Goal: Task Accomplishment & Management: Complete application form

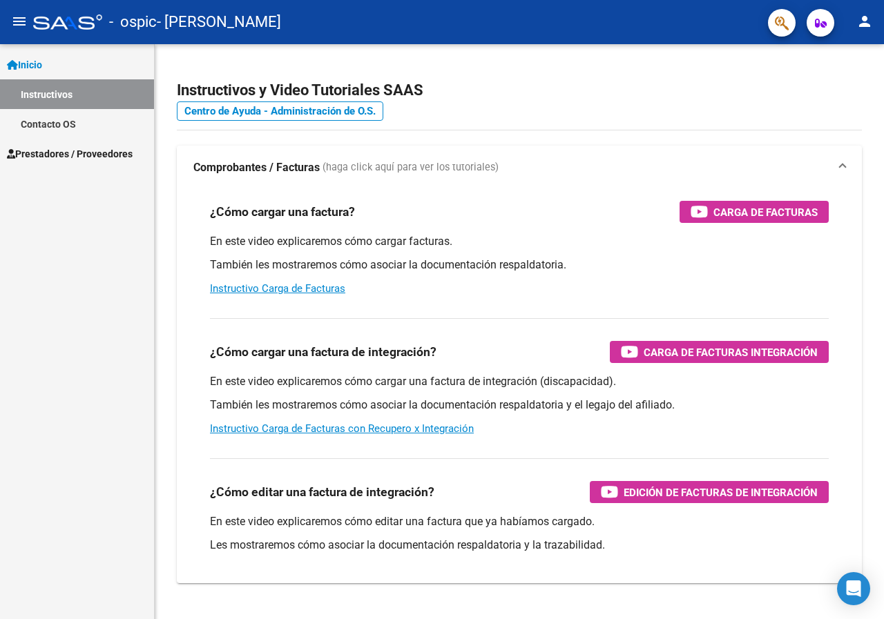
click at [84, 148] on span "Prestadores / Proveedores" at bounding box center [70, 153] width 126 height 15
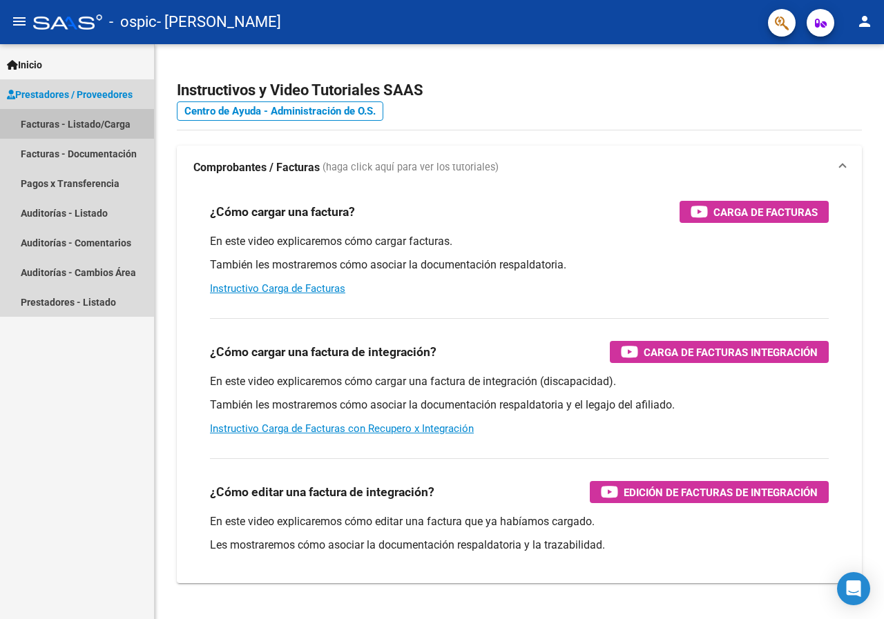
click at [75, 119] on link "Facturas - Listado/Carga" at bounding box center [77, 124] width 154 height 30
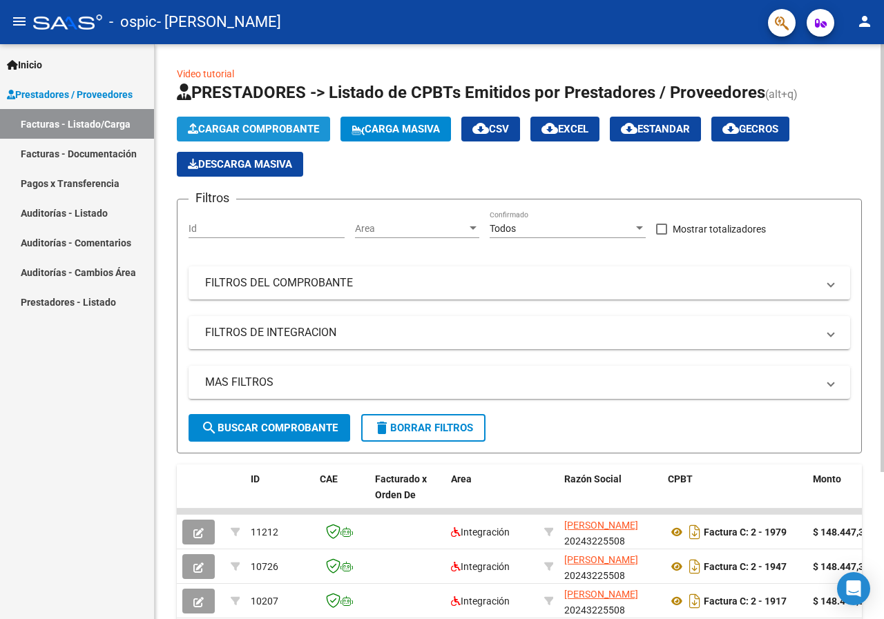
click at [256, 126] on span "Cargar Comprobante" at bounding box center [253, 129] width 131 height 12
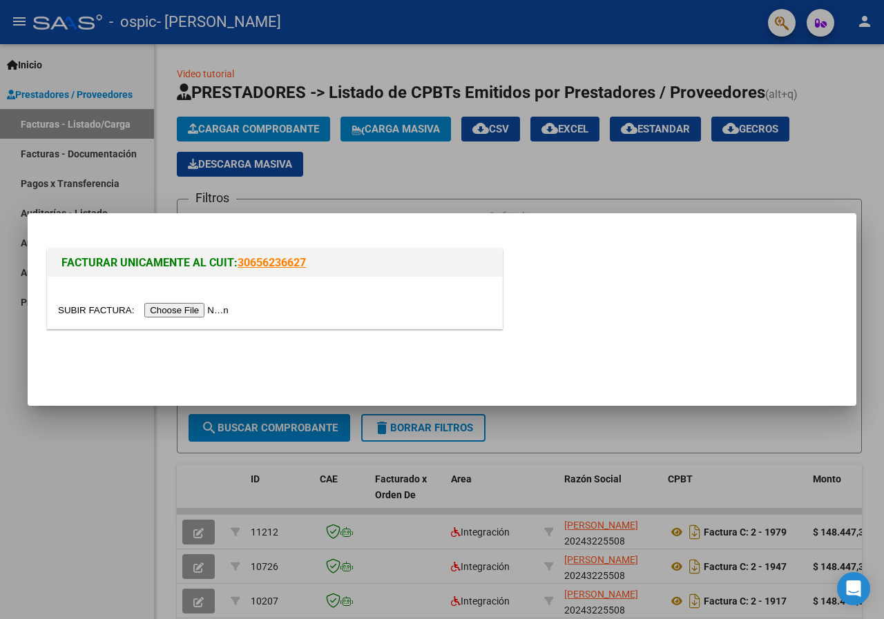
click at [187, 311] on input "file" at bounding box center [145, 310] width 175 height 14
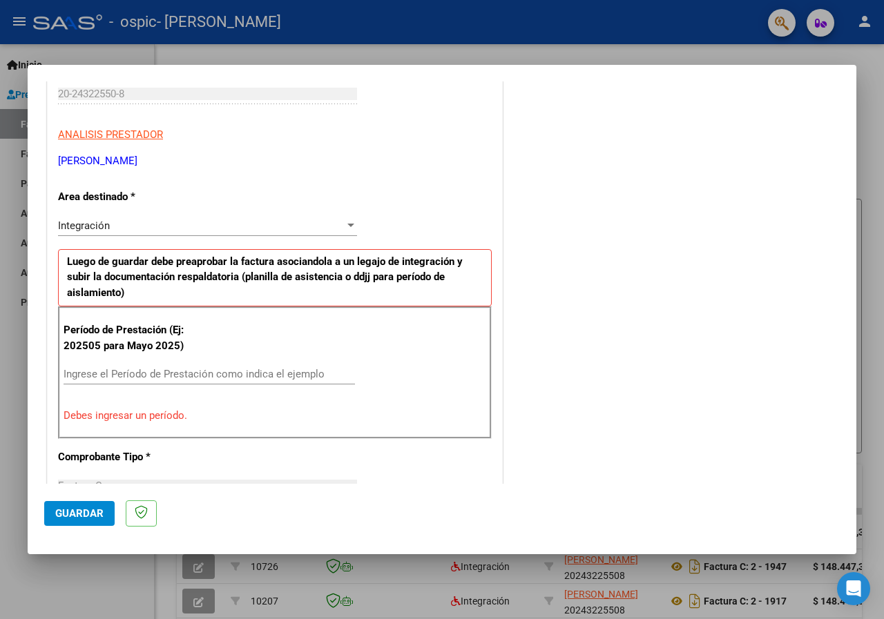
scroll to position [220, 0]
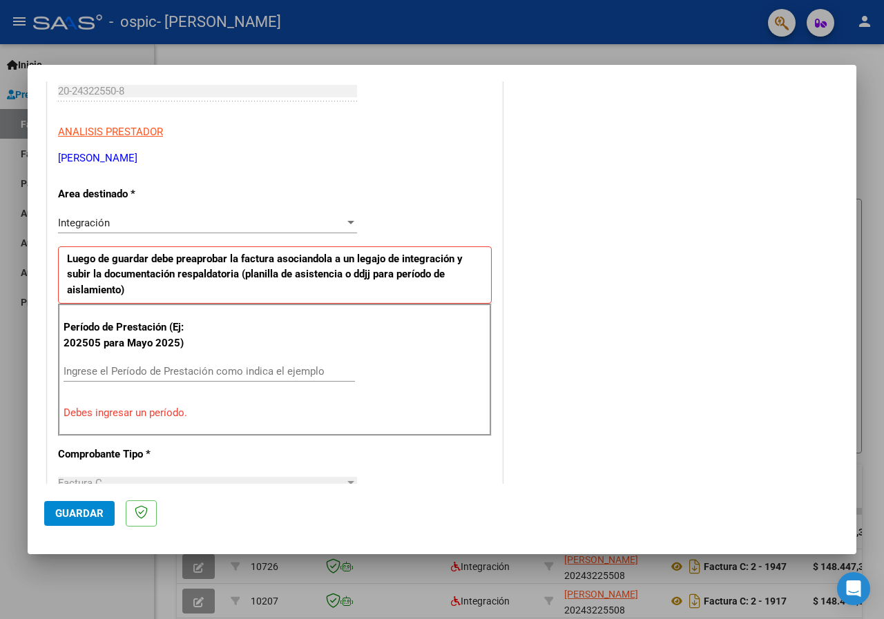
click at [286, 371] on input "Ingrese el Período de Prestación como indica el ejemplo" at bounding box center [209, 371] width 291 height 12
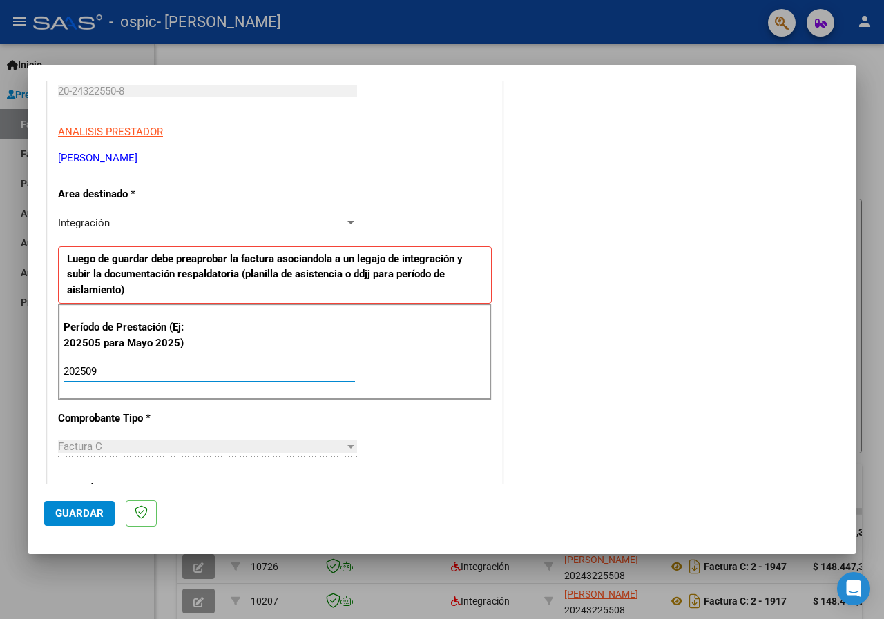
type input "202509"
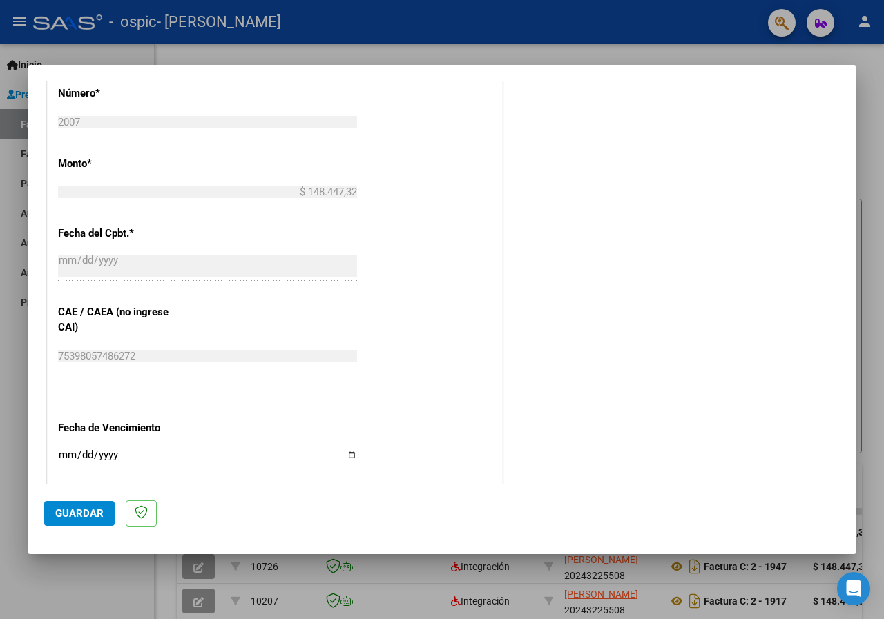
scroll to position [690, 0]
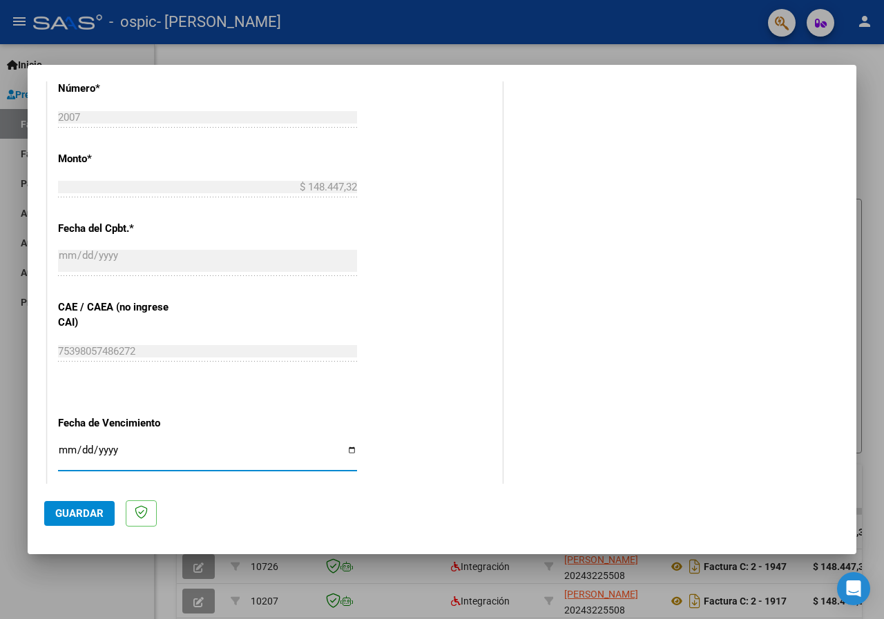
click at [347, 447] on input "Ingresar la fecha" at bounding box center [207, 456] width 299 height 22
type input "[DATE]"
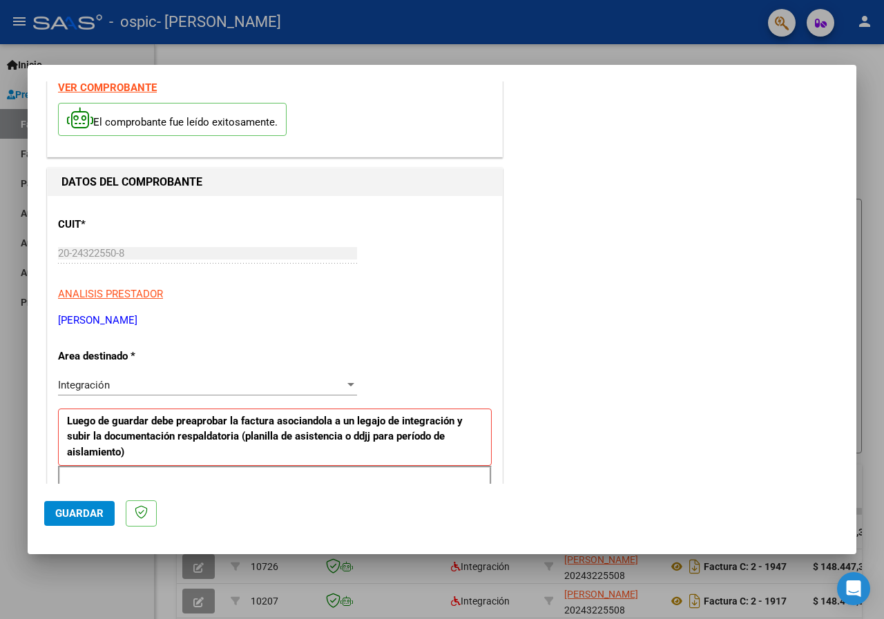
scroll to position [110, 0]
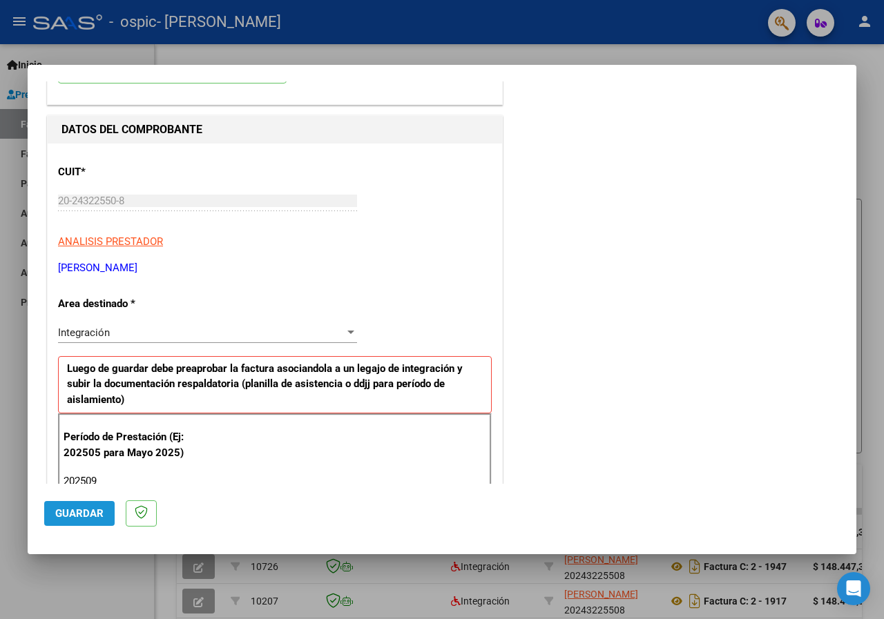
click at [79, 509] on span "Guardar" at bounding box center [79, 513] width 48 height 12
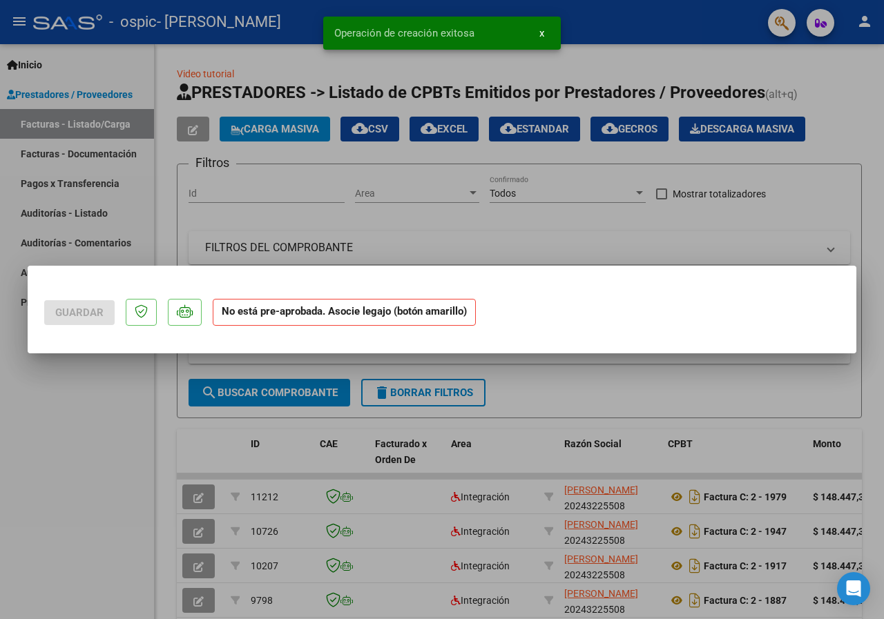
scroll to position [0, 0]
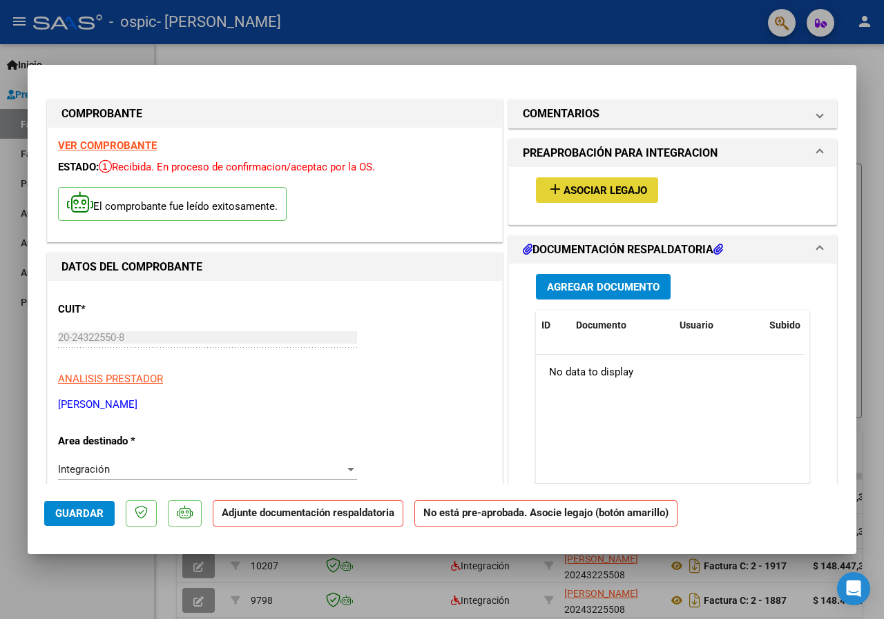
click at [604, 190] on span "Asociar Legajo" at bounding box center [605, 190] width 84 height 12
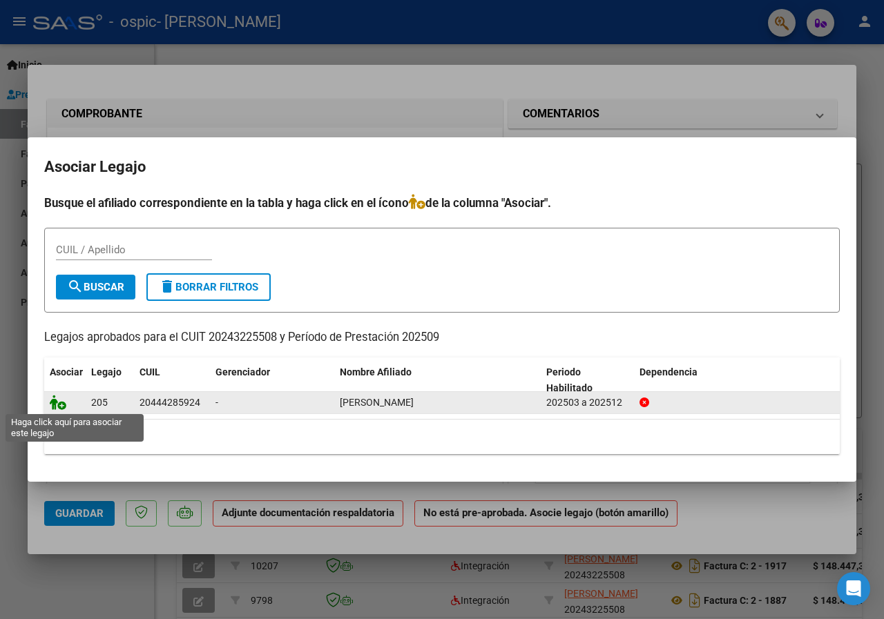
click at [60, 402] on icon at bounding box center [58, 402] width 17 height 15
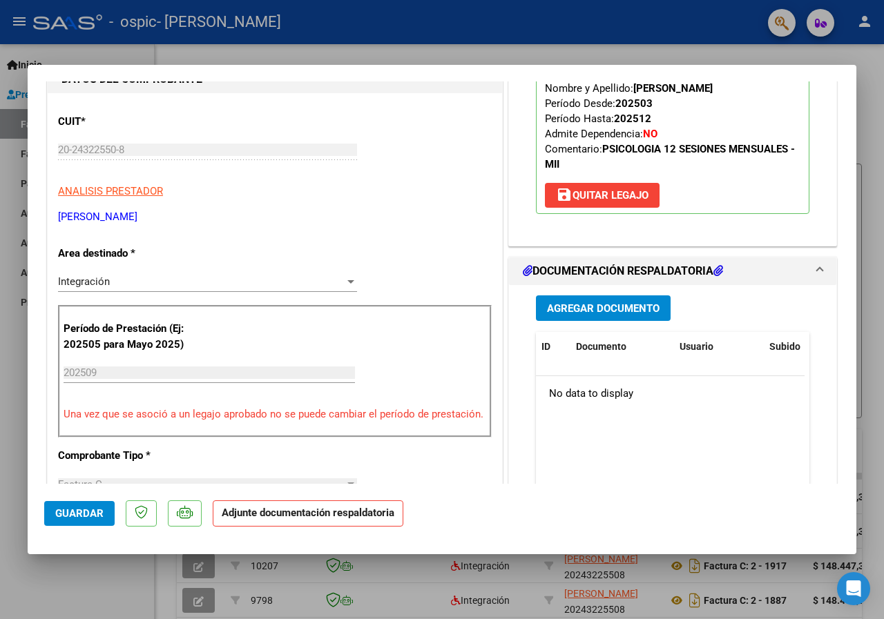
scroll to position [199, 0]
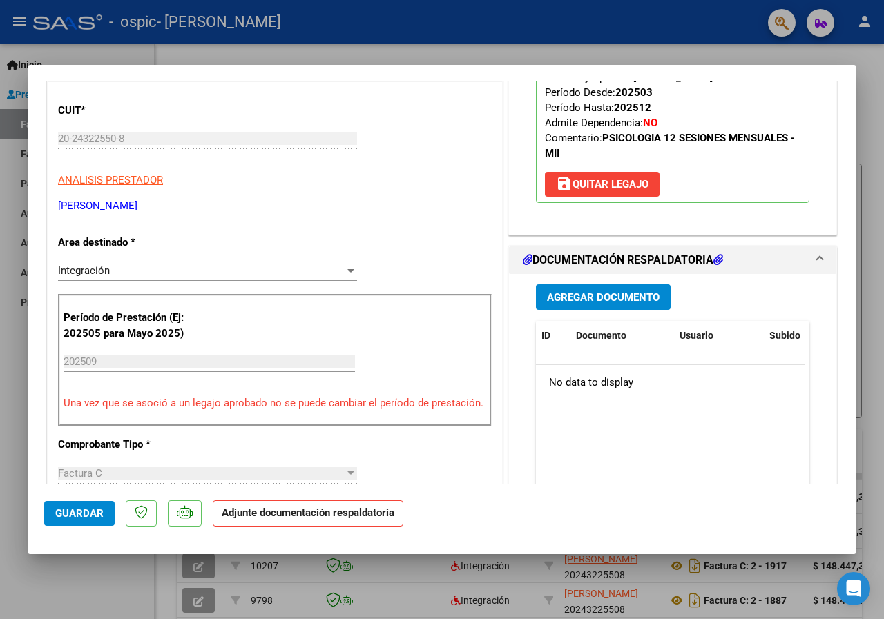
click at [706, 46] on div at bounding box center [442, 309] width 884 height 619
type input "$ 0,00"
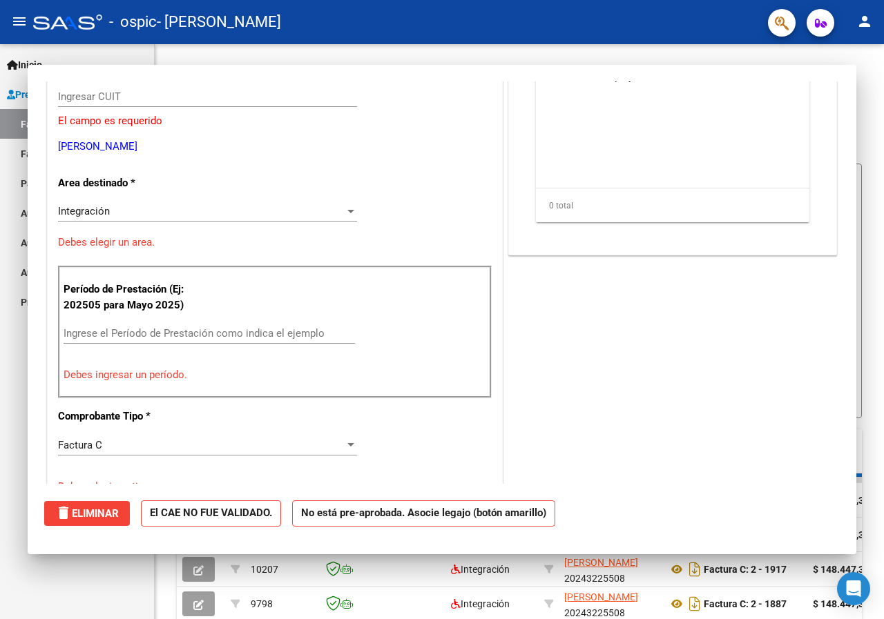
scroll to position [157, 0]
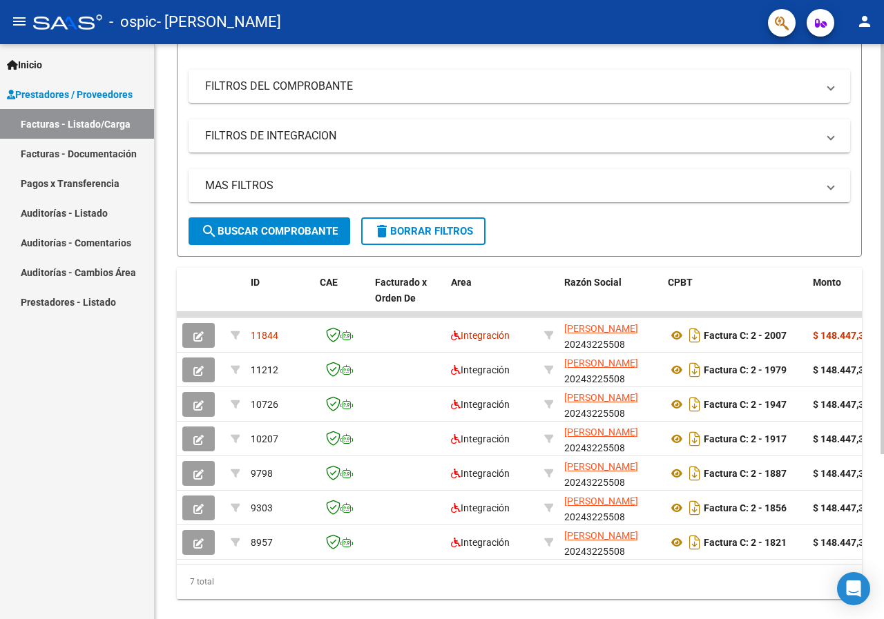
click at [880, 541] on div at bounding box center [881, 396] width 3 height 410
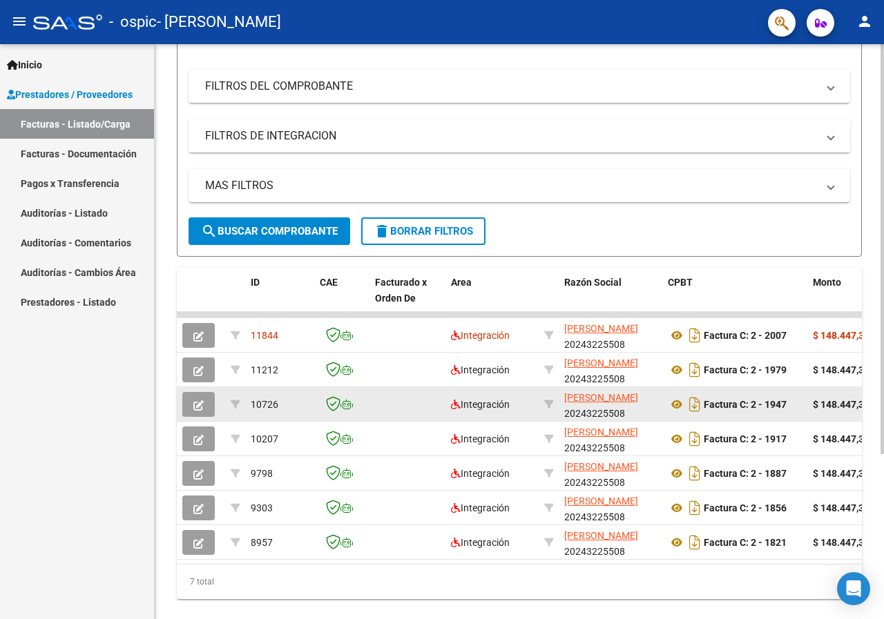
scroll to position [193, 0]
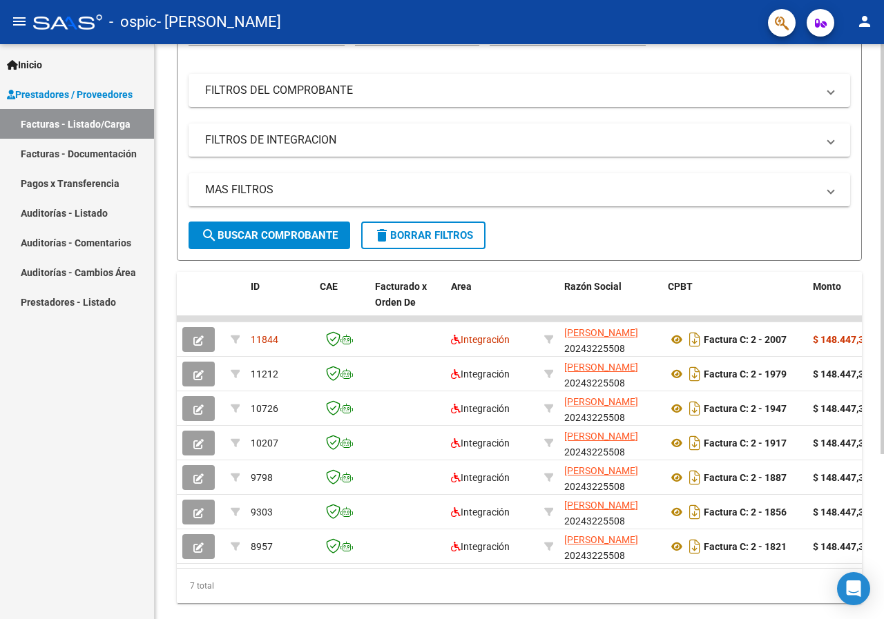
drag, startPoint x: 879, startPoint y: 266, endPoint x: 883, endPoint y: 199, distance: 67.1
click at [883, 199] on div "Video tutorial PRESTADORES -> Listado de CPBTs Emitidos por Prestadores / Prove…" at bounding box center [521, 250] width 732 height 796
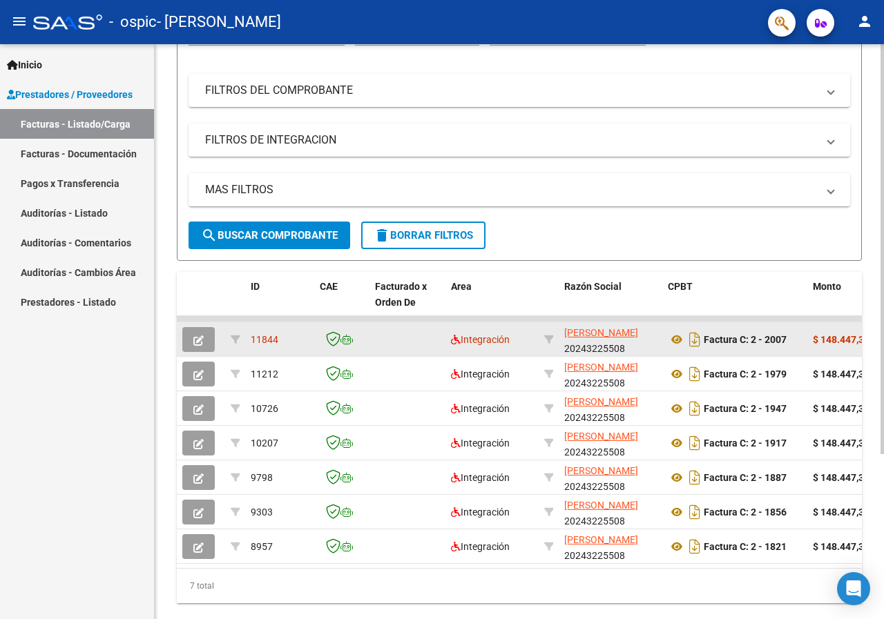
click at [198, 335] on icon "button" at bounding box center [198, 340] width 10 height 10
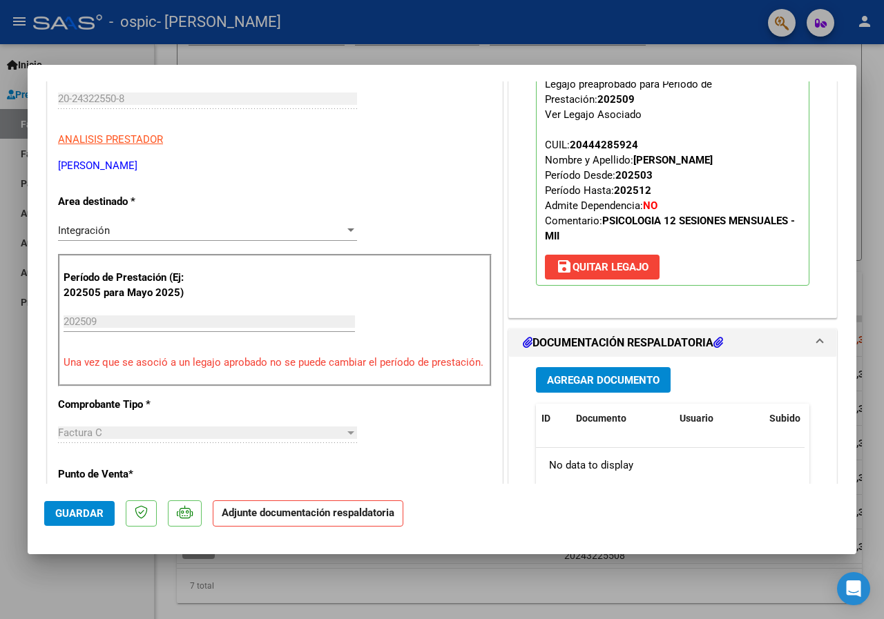
scroll to position [235, 0]
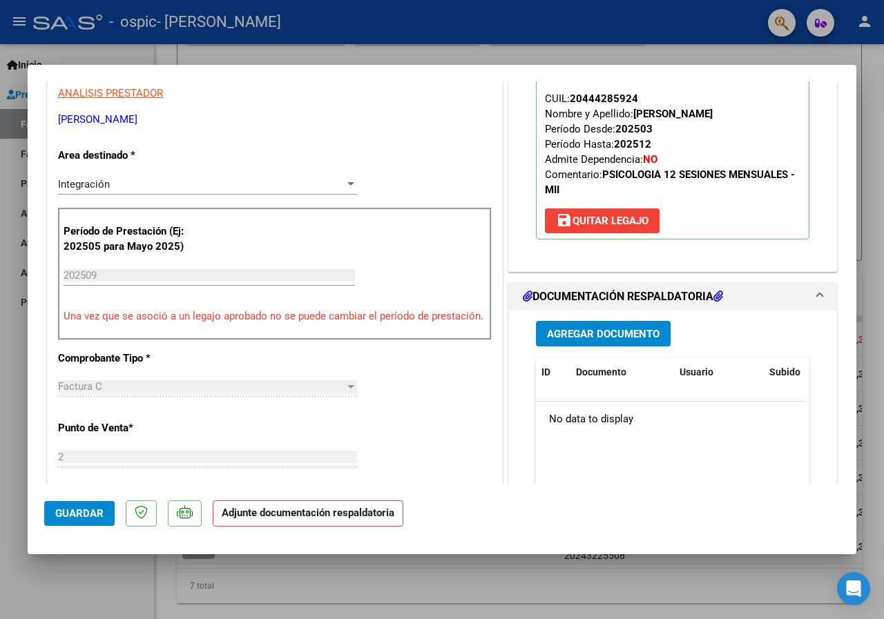
click at [592, 331] on span "Agregar Documento" at bounding box center [603, 334] width 113 height 12
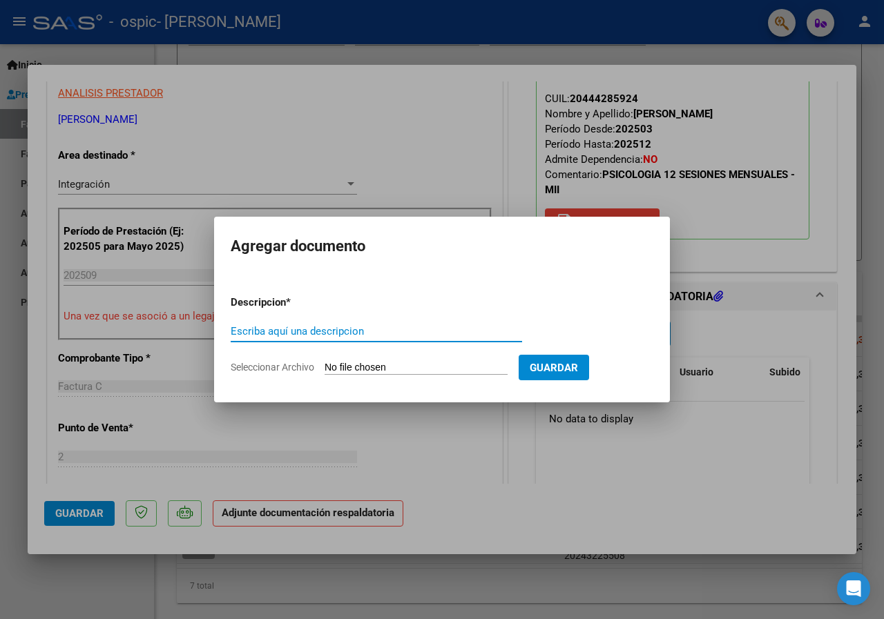
click at [398, 331] on input "Escriba aquí una descripcion" at bounding box center [376, 331] width 291 height 12
type input "Planilla de asistencia"
click at [349, 369] on input "Seleccionar Archivo" at bounding box center [415, 368] width 183 height 13
type input "C:\fakepath\Asistencia Septiembre [PERSON_NAME].pdf"
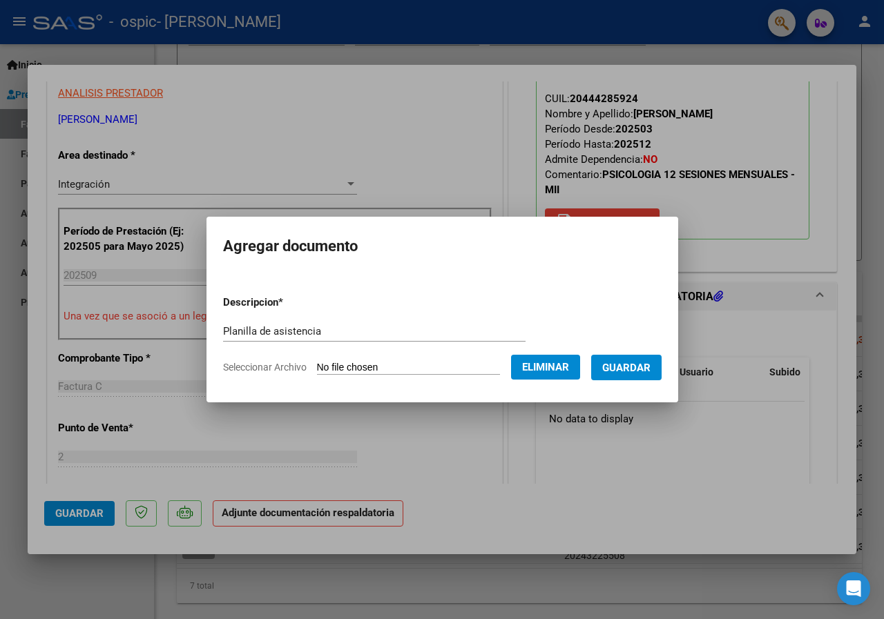
click at [648, 367] on span "Guardar" at bounding box center [626, 368] width 48 height 12
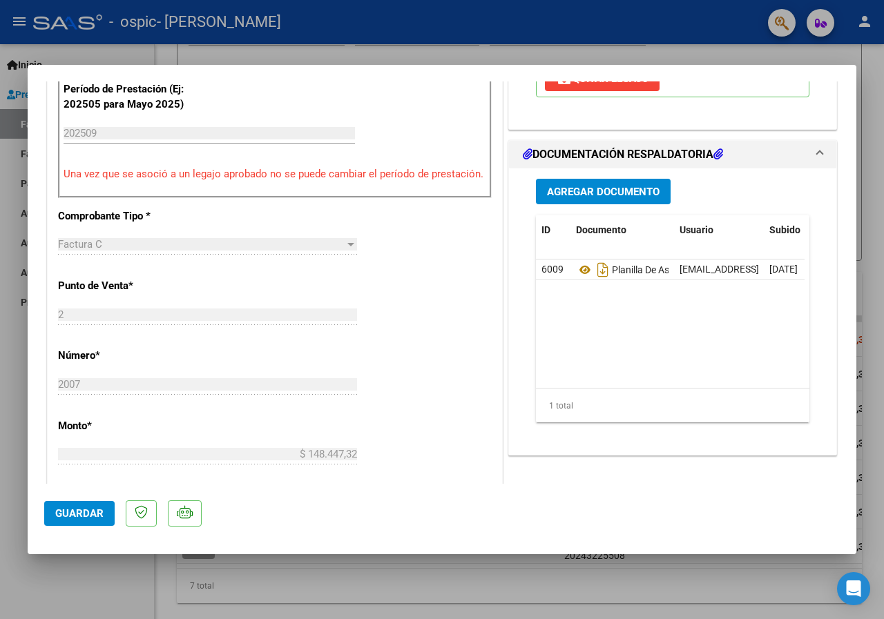
scroll to position [182, 0]
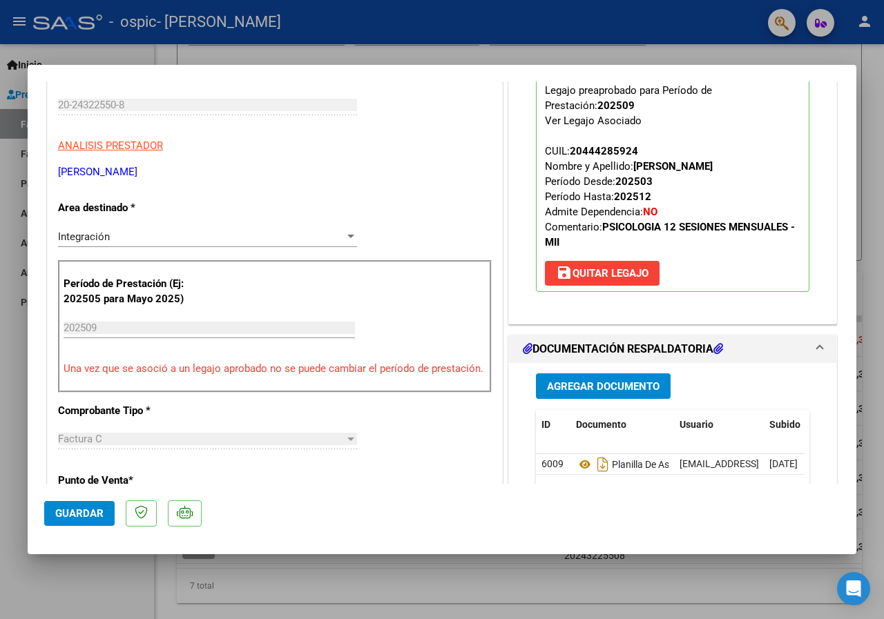
click at [873, 261] on div at bounding box center [442, 309] width 884 height 619
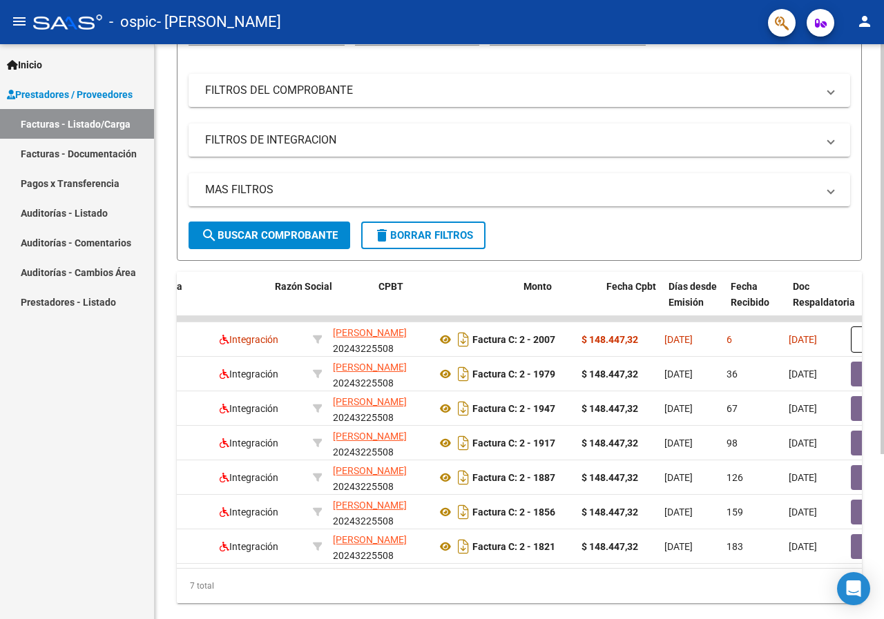
scroll to position [0, 289]
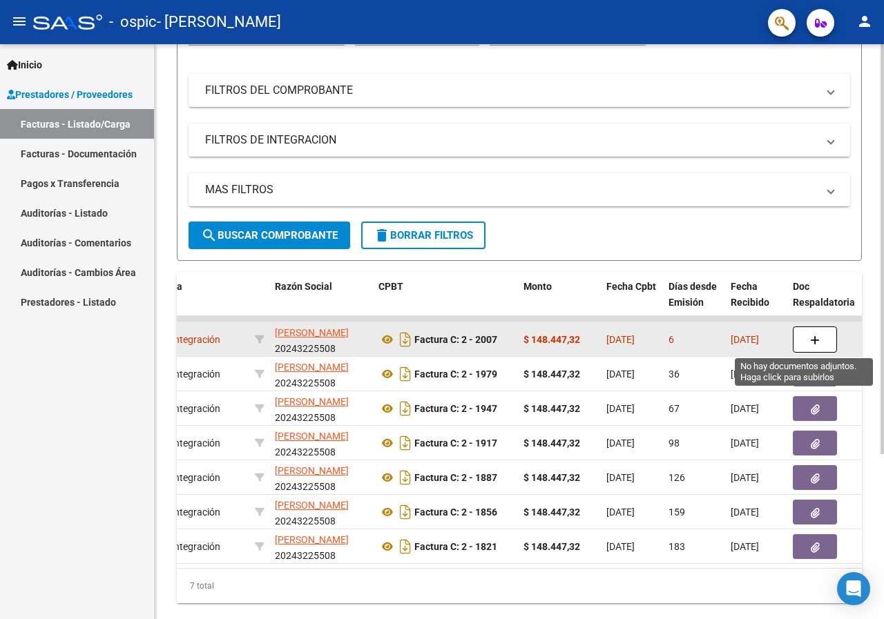
click at [813, 338] on icon "button" at bounding box center [815, 340] width 10 height 10
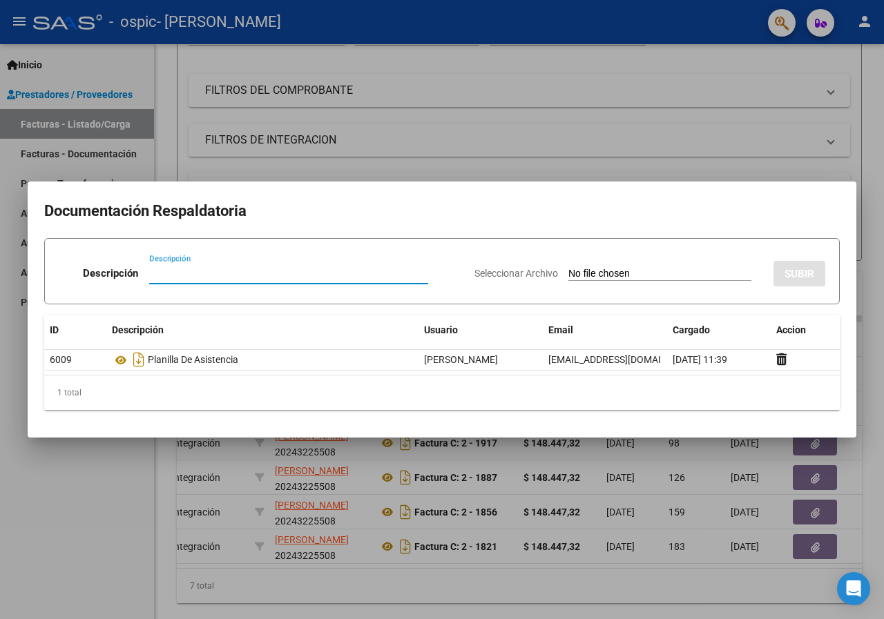
click at [603, 113] on div at bounding box center [442, 309] width 884 height 619
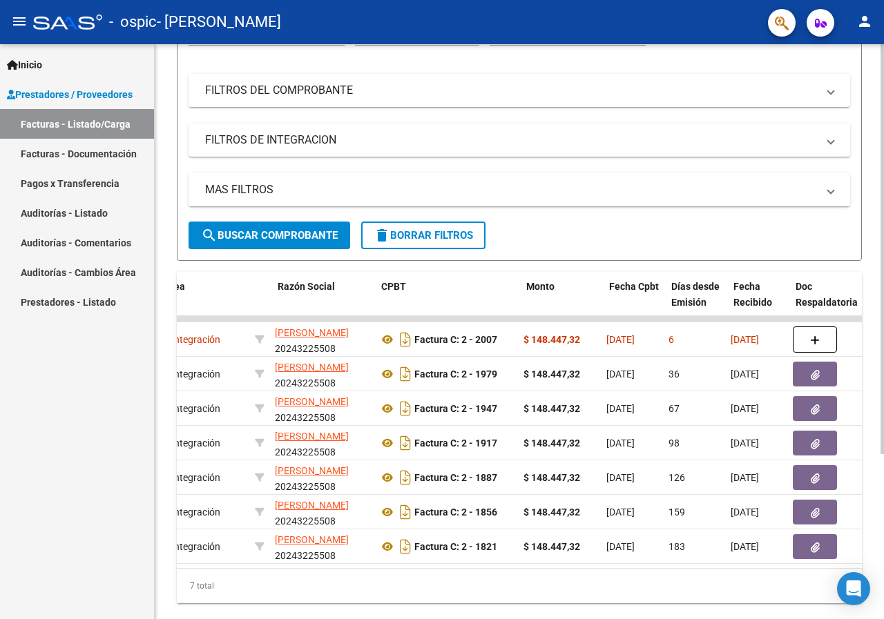
scroll to position [0, 0]
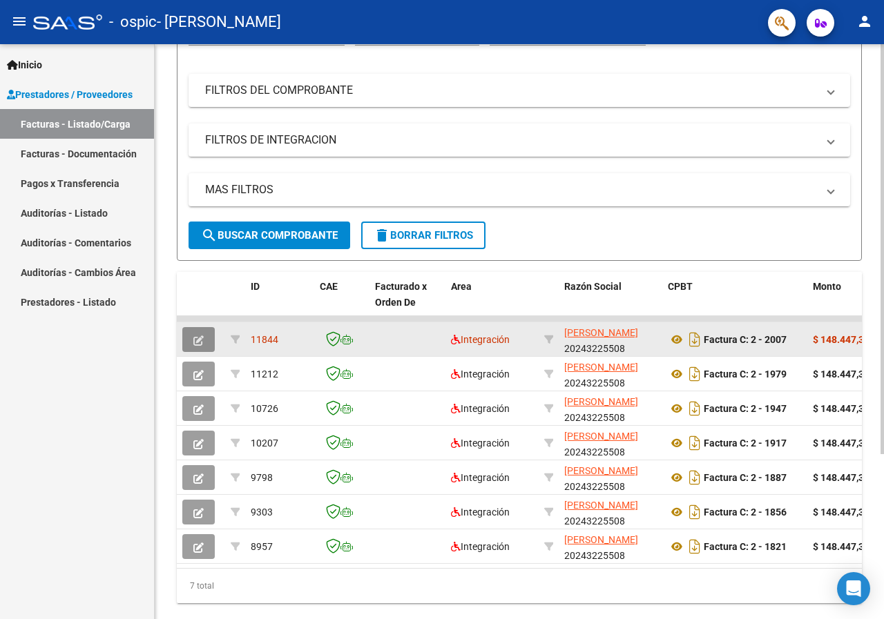
click at [200, 333] on span "button" at bounding box center [198, 339] width 10 height 12
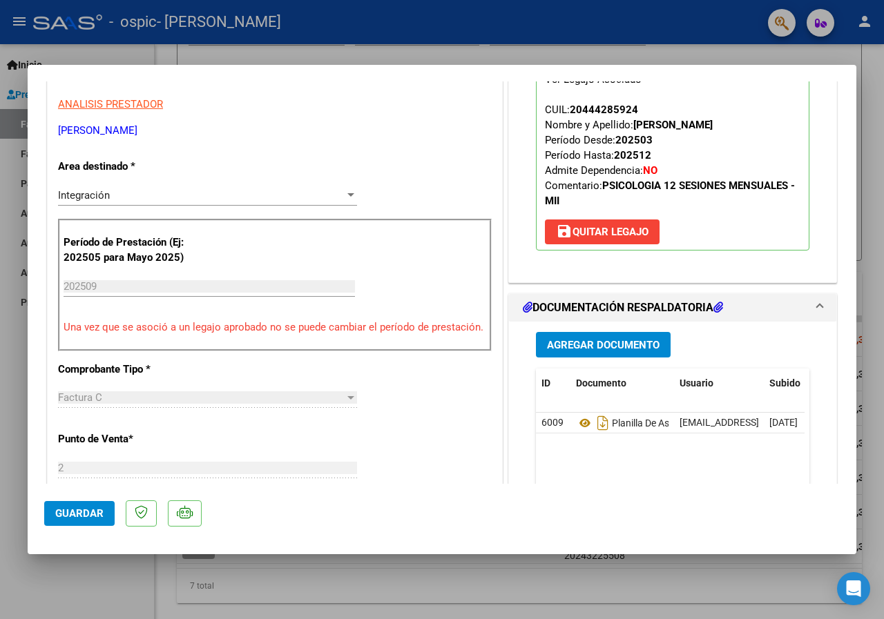
scroll to position [248, 0]
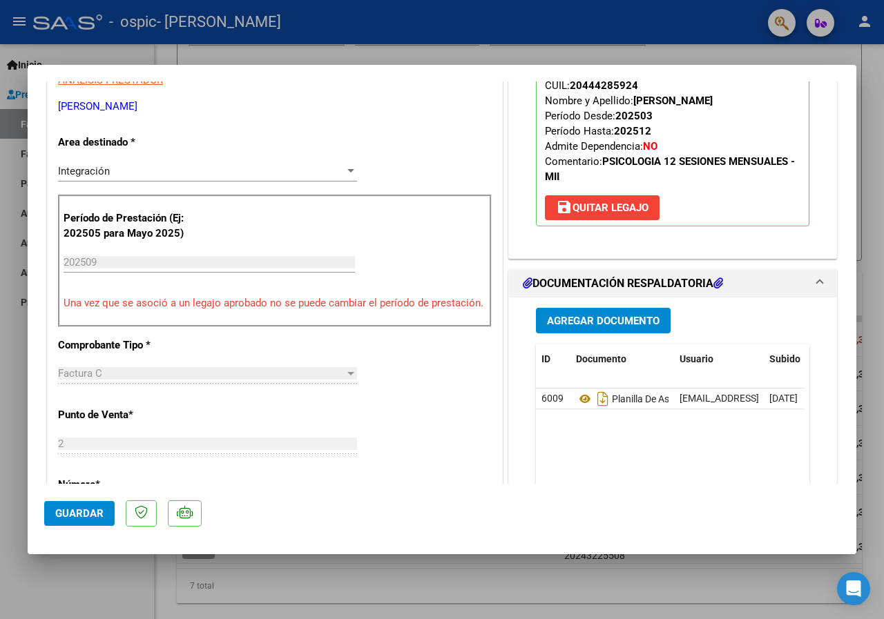
click at [779, 358] on span "Subido" at bounding box center [784, 358] width 31 height 11
click at [70, 507] on span "Guardar" at bounding box center [79, 513] width 48 height 12
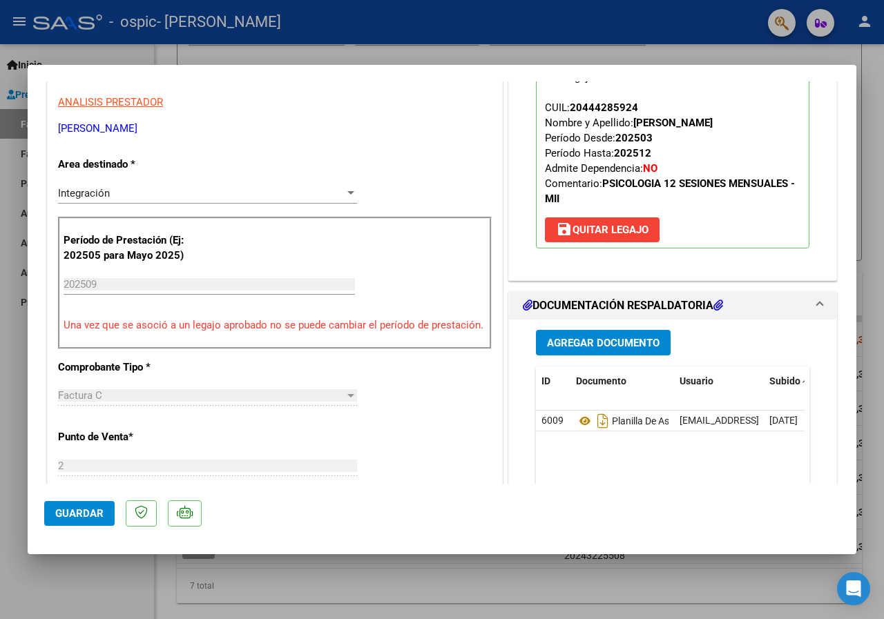
scroll to position [224, 0]
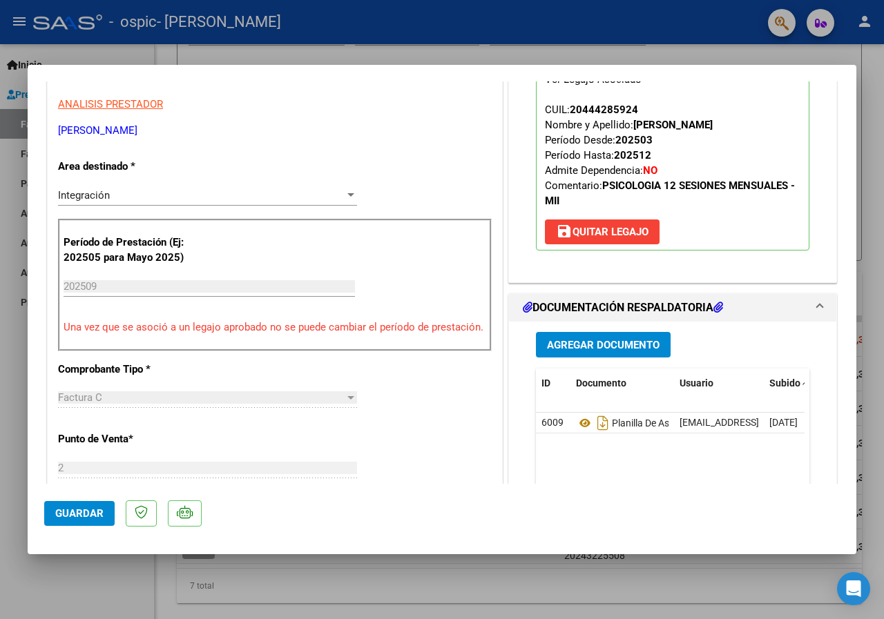
click at [682, 570] on div at bounding box center [442, 309] width 884 height 619
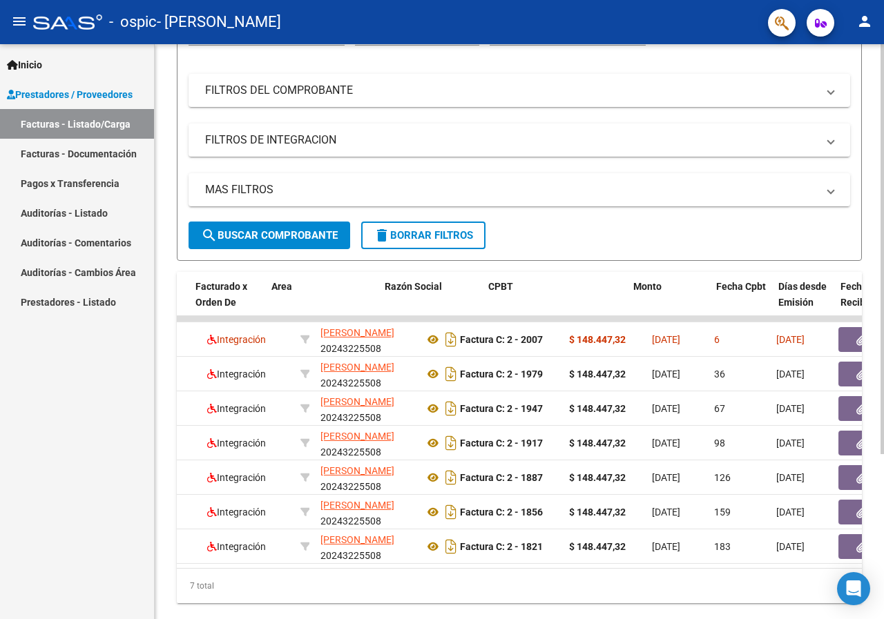
scroll to position [0, 0]
